Goal: Use online tool/utility: Utilize a website feature to perform a specific function

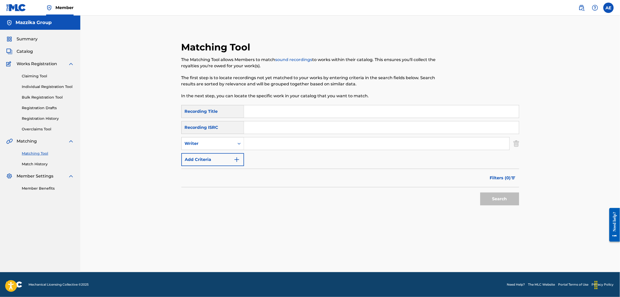
click at [252, 126] on input "Search Form" at bounding box center [381, 127] width 275 height 12
click at [374, 224] on div "Matching Tool The Matching Tool allows Members to match sound recordings to wor…" at bounding box center [350, 139] width 338 height 196
click at [306, 130] on input "Search Form" at bounding box center [381, 127] width 275 height 12
click at [346, 147] on input "Search Form" at bounding box center [376, 143] width 265 height 12
click at [314, 145] on input "Search Form" at bounding box center [376, 143] width 265 height 12
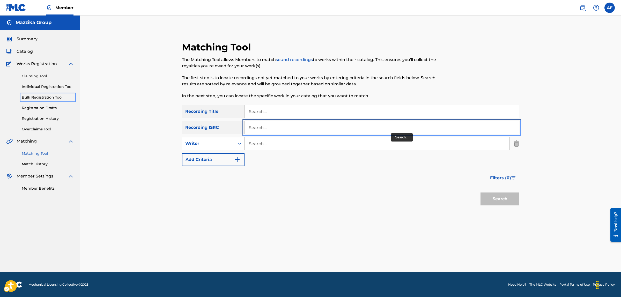
click at [390, 132] on input "Search..." at bounding box center [382, 127] width 275 height 12
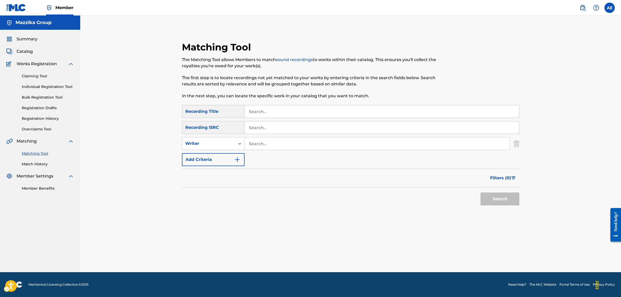
click at [390, 200] on div "Search" at bounding box center [351, 197] width 338 height 21
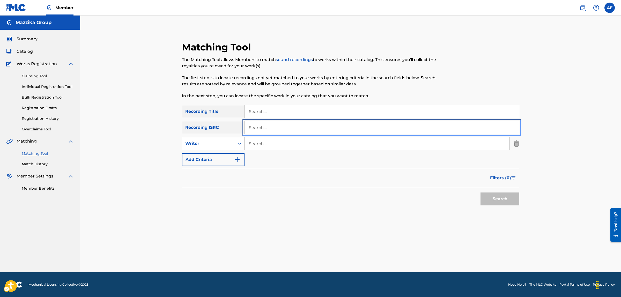
click at [344, 126] on input "Search..." at bounding box center [382, 127] width 275 height 12
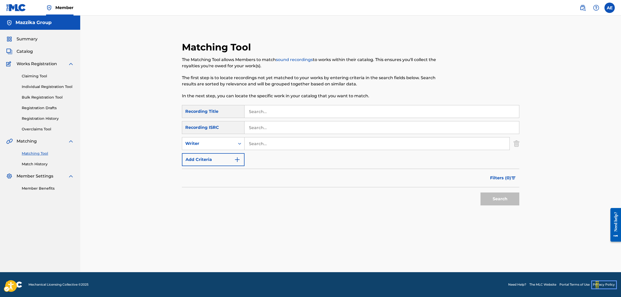
click at [318, 120] on div "SearchWithCriteriae3a1b430-1f98-4970-9072-555b42c39fc3 Recording Title SearchWi…" at bounding box center [351, 135] width 338 height 61
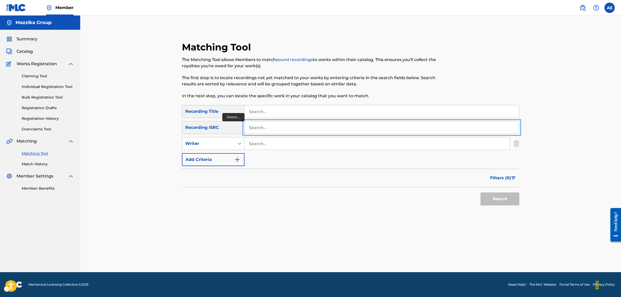
click at [306, 130] on input "Search..." at bounding box center [382, 127] width 275 height 12
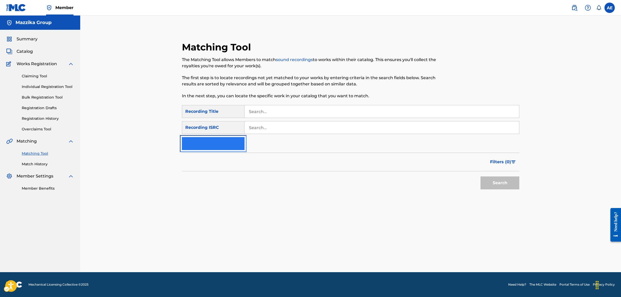
click at [237, 141] on img "Search Form" at bounding box center [237, 144] width 6 height 6
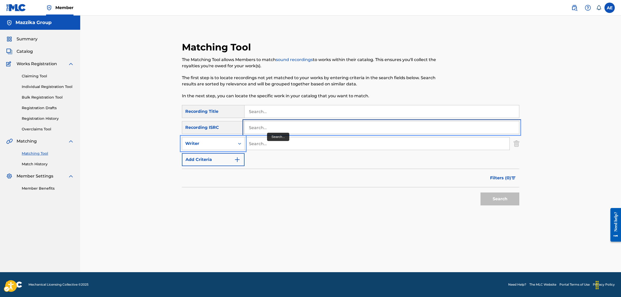
click at [269, 131] on input "Search..." at bounding box center [382, 127] width 275 height 12
click at [270, 126] on input "Search..." at bounding box center [382, 127] width 275 height 12
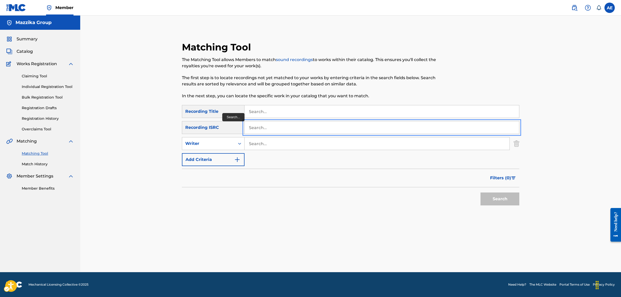
click at [270, 126] on input "Search..." at bounding box center [382, 127] width 275 height 12
click at [26, 54] on span "Catalog" at bounding box center [25, 51] width 16 height 6
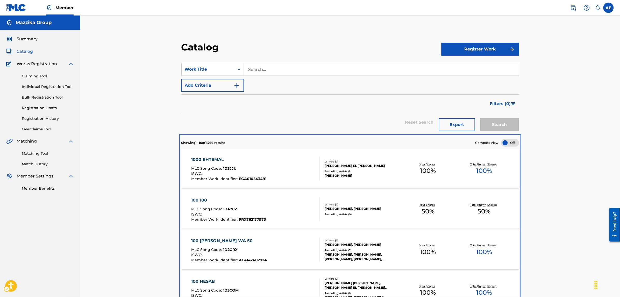
click at [37, 152] on nav "Mazzika Group Summary Catalog Works Registration Claiming Tool Individual Regis…" at bounding box center [40, 298] width 80 height 565
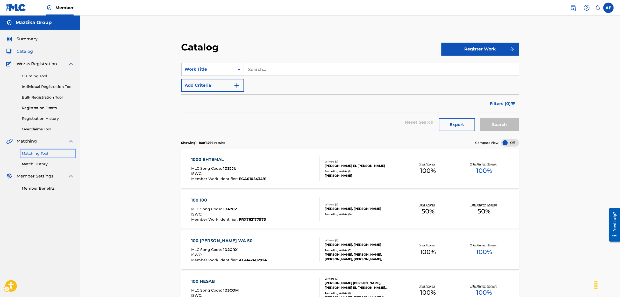
click at [34, 151] on link "Matching Tool" at bounding box center [48, 153] width 52 height 5
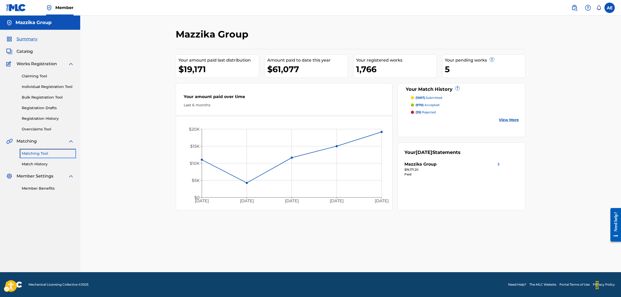
click at [40, 154] on link "Matching Tool" at bounding box center [48, 153] width 52 height 5
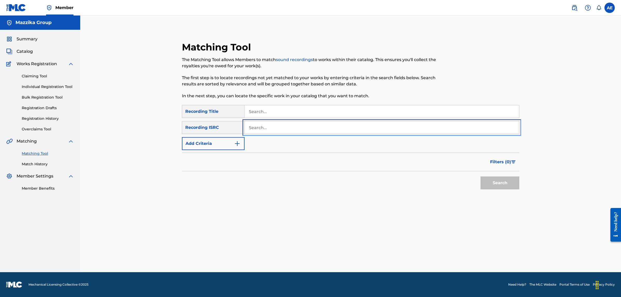
click at [270, 129] on input "Search..." at bounding box center [382, 127] width 275 height 12
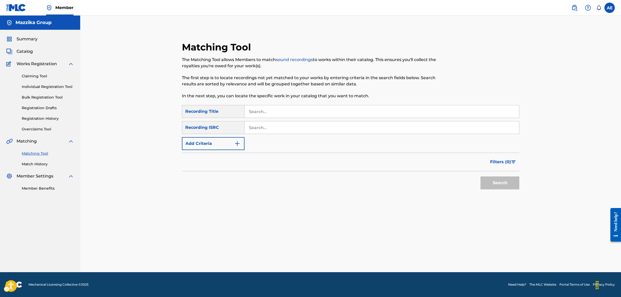
click at [260, 120] on div "SearchWithCriteria07dbc941-a6ae-4f00-8721-196da912902f Recording Title SearchWi…" at bounding box center [351, 127] width 338 height 45
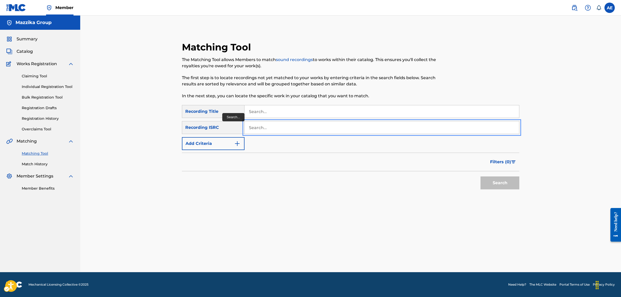
click at [263, 127] on input "Search..." at bounding box center [382, 127] width 275 height 12
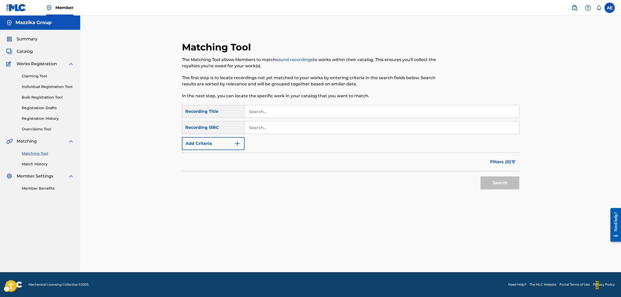
click at [258, 119] on div "SearchWithCriteria07dbc941-a6ae-4f00-8721-196da912902f Recording Title SearchWi…" at bounding box center [351, 127] width 338 height 45
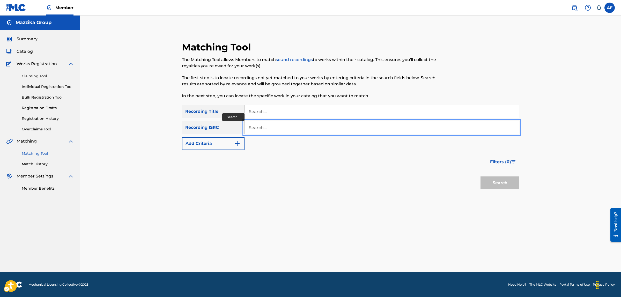
click at [256, 121] on input "Search..." at bounding box center [382, 127] width 275 height 12
click at [260, 127] on input "Search..." at bounding box center [382, 127] width 275 height 12
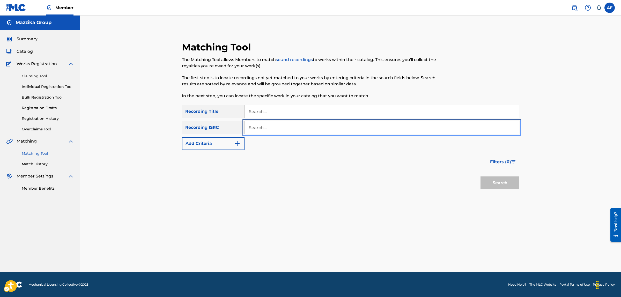
click at [260, 127] on input "Search..." at bounding box center [382, 127] width 275 height 12
click at [263, 127] on input "Search..." at bounding box center [382, 127] width 275 height 12
click at [256, 125] on input "Search..." at bounding box center [382, 127] width 275 height 12
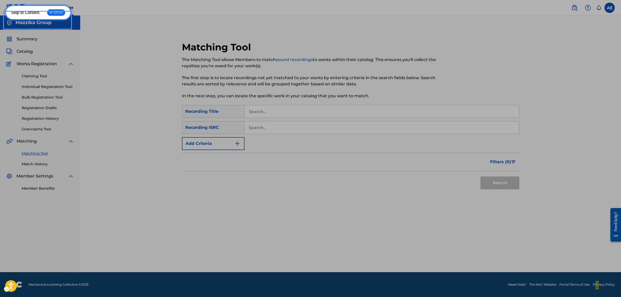
click at [5, 5] on link "Skip to Content ↵ ENTER" at bounding box center [38, 12] width 66 height 15
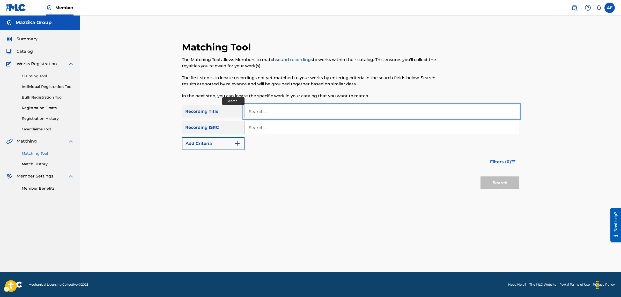
type input "3 DAQAT"
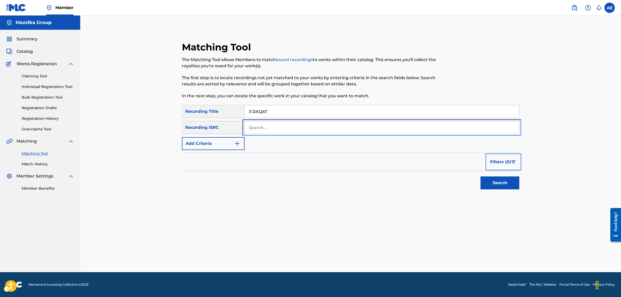
click at [259, 128] on input "Search..." at bounding box center [382, 127] width 275 height 12
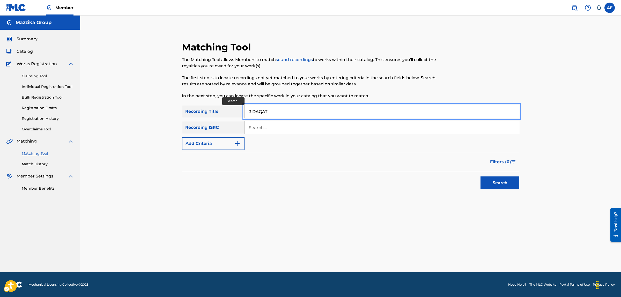
drag, startPoint x: 272, startPoint y: 113, endPoint x: 234, endPoint y: 110, distance: 38.6
click at [235, 111] on div "SearchWithCriteria07dbc941-a6ae-4f00-8721-196da912902f Recording Title 3 DAQAT" at bounding box center [351, 111] width 338 height 13
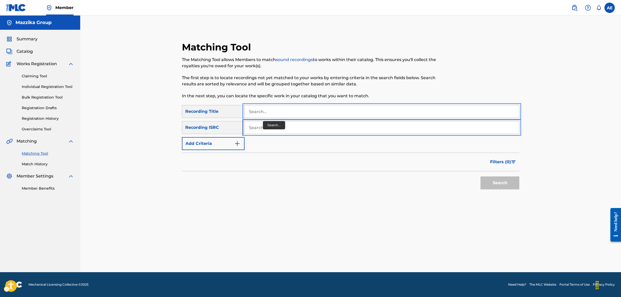
click at [277, 133] on input "Search..." at bounding box center [382, 127] width 275 height 12
click at [224, 182] on div "Search" at bounding box center [351, 181] width 338 height 21
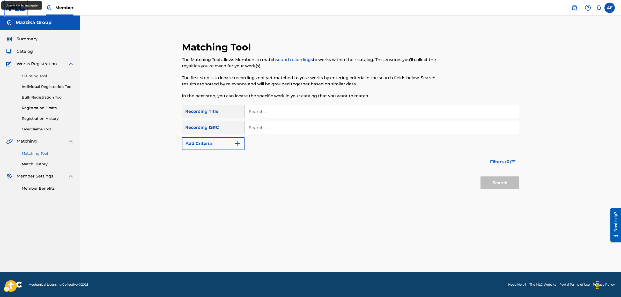
click at [16, 7] on img "Page Menu" at bounding box center [16, 8] width 20 height 8
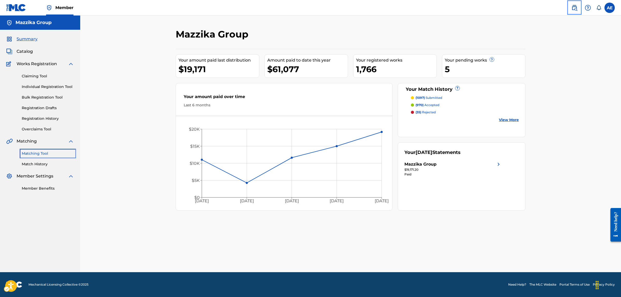
click at [34, 153] on link "Matching Tool" at bounding box center [48, 153] width 52 height 5
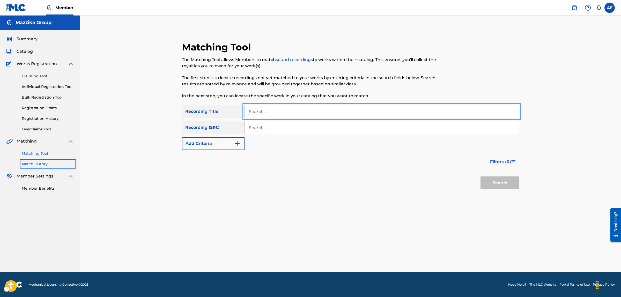
click at [36, 162] on link "Match History" at bounding box center [48, 164] width 52 height 5
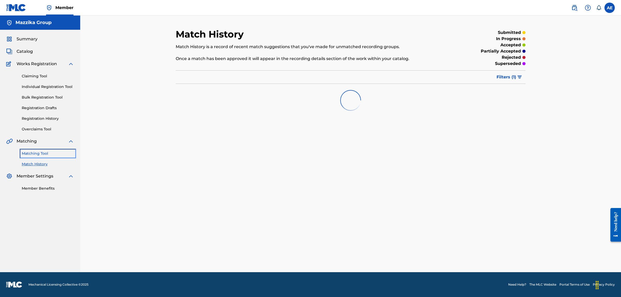
click at [37, 153] on link "Matching Tool" at bounding box center [48, 153] width 52 height 5
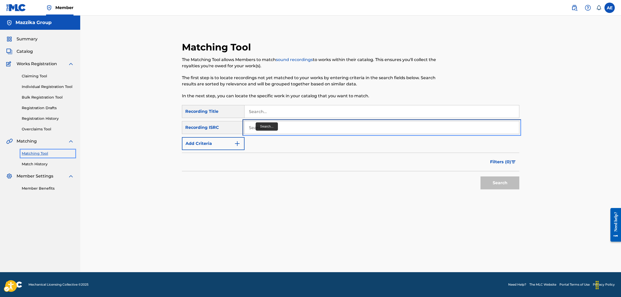
click at [258, 131] on input "Search..." at bounding box center [382, 127] width 275 height 12
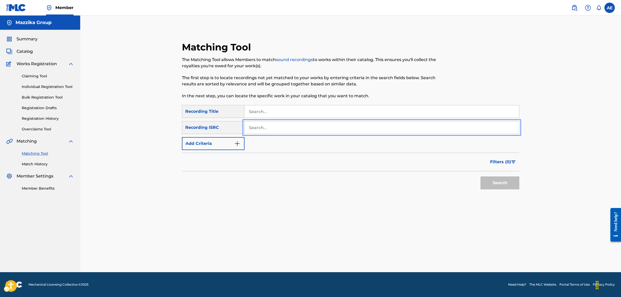
click at [382, 184] on div "Search" at bounding box center [351, 181] width 338 height 21
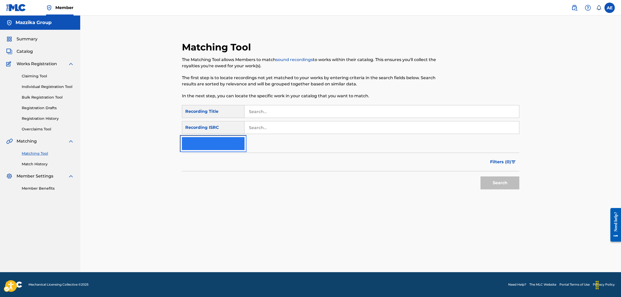
click at [228, 142] on button "Add Criteria" at bounding box center [213, 143] width 63 height 13
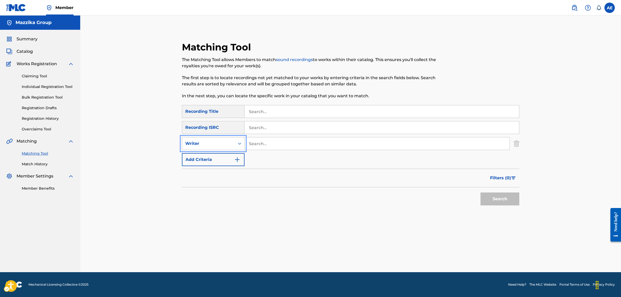
click at [332, 187] on div "Filters ( 0 )" at bounding box center [351, 178] width 338 height 19
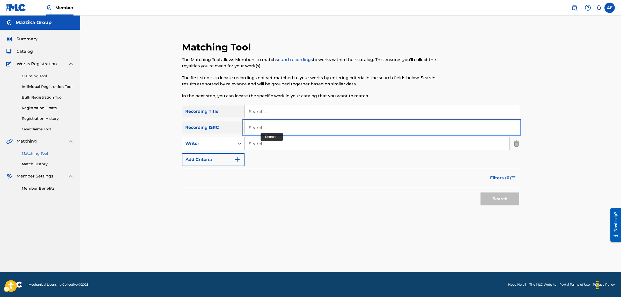
click at [254, 126] on input "Search..." at bounding box center [382, 127] width 275 height 12
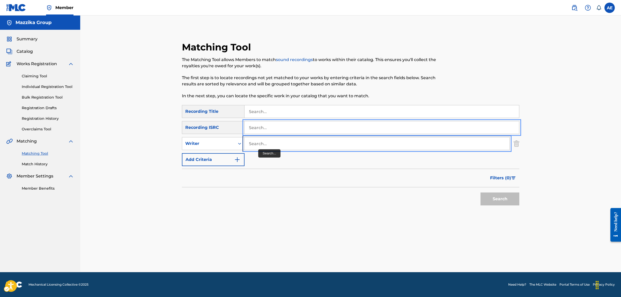
click at [259, 142] on input "Search..." at bounding box center [377, 143] width 265 height 12
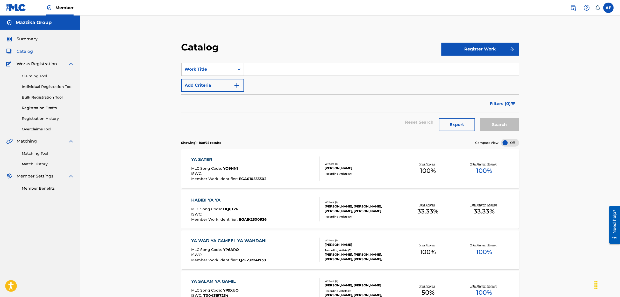
click at [261, 70] on input "Search Form" at bounding box center [381, 69] width 275 height 12
click at [262, 52] on div "Catalog" at bounding box center [311, 48] width 260 height 15
click at [258, 71] on input "Search Form" at bounding box center [381, 69] width 275 height 12
click at [136, 107] on div "Catalog Register Work SearchWithCriteria6a488024-17ba-42c8-8efd-9b3552443593 Wo…" at bounding box center [349, 298] width 539 height 565
click at [24, 39] on span "Summary" at bounding box center [27, 39] width 21 height 6
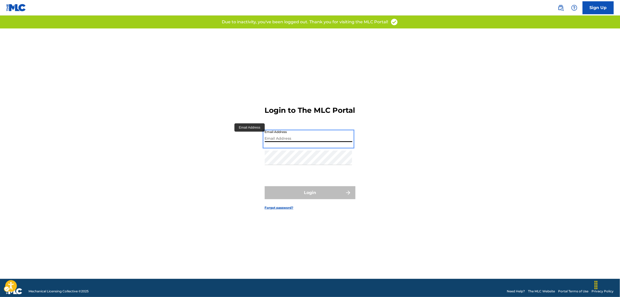
click at [280, 142] on input "Email Address" at bounding box center [309, 134] width 88 height 15
type input "[PERSON_NAME][EMAIL_ADDRESS][PERSON_NAME][DOMAIN_NAME]"
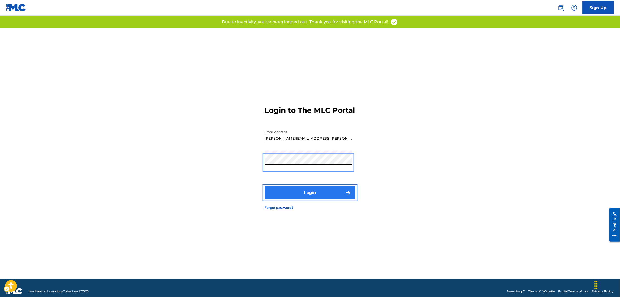
click at [309, 199] on button "Login" at bounding box center [310, 192] width 91 height 13
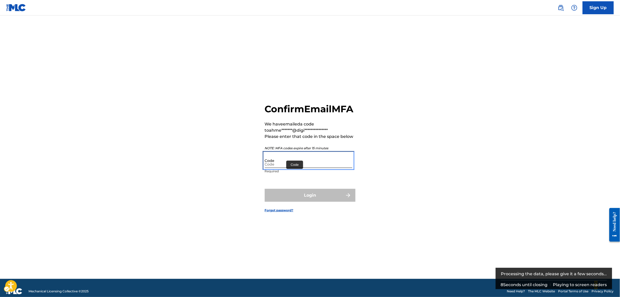
click at [285, 168] on input "Code" at bounding box center [309, 160] width 88 height 15
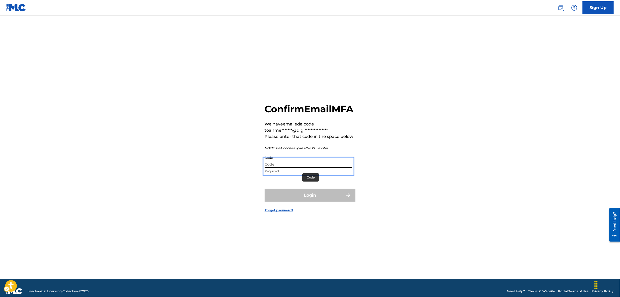
paste input "159797"
type input "159797"
click at [265, 189] on button "Login" at bounding box center [310, 195] width 91 height 13
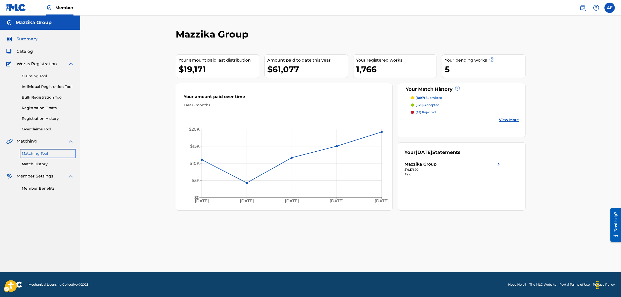
click at [35, 151] on link "Matching Tool" at bounding box center [48, 153] width 52 height 5
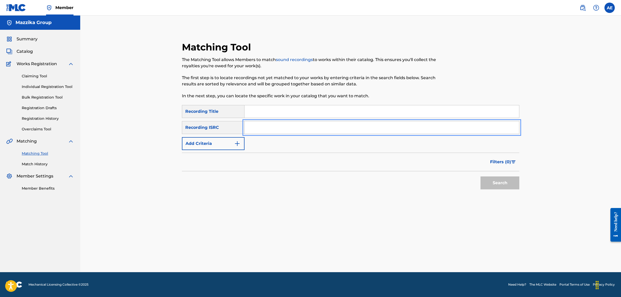
click at [259, 126] on input "Search Form" at bounding box center [382, 127] width 275 height 12
drag, startPoint x: 256, startPoint y: 90, endPoint x: 263, endPoint y: 83, distance: 9.7
click at [256, 90] on div "The Matching Tool allows Members to match sound recordings to works within thei…" at bounding box center [312, 78] width 260 height 42
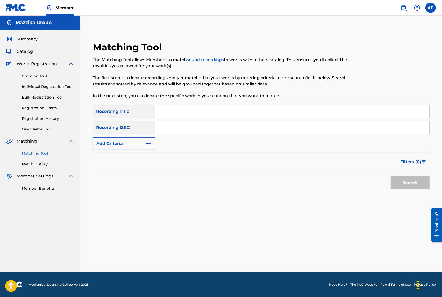
click at [301, 183] on div "Search" at bounding box center [261, 181] width 337 height 21
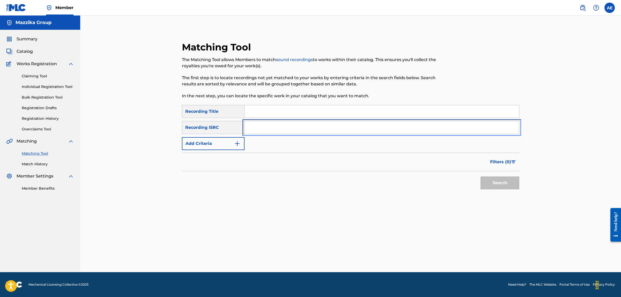
click at [261, 127] on input "Search Form" at bounding box center [382, 127] width 275 height 12
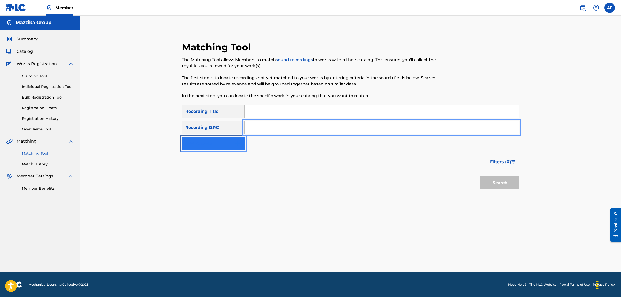
click at [228, 144] on button "Add Criteria" at bounding box center [213, 143] width 63 height 13
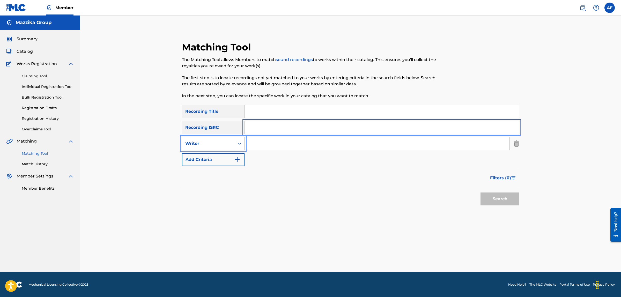
click at [265, 126] on input "Search Form" at bounding box center [382, 127] width 275 height 12
